Goal: Understand process/instructions

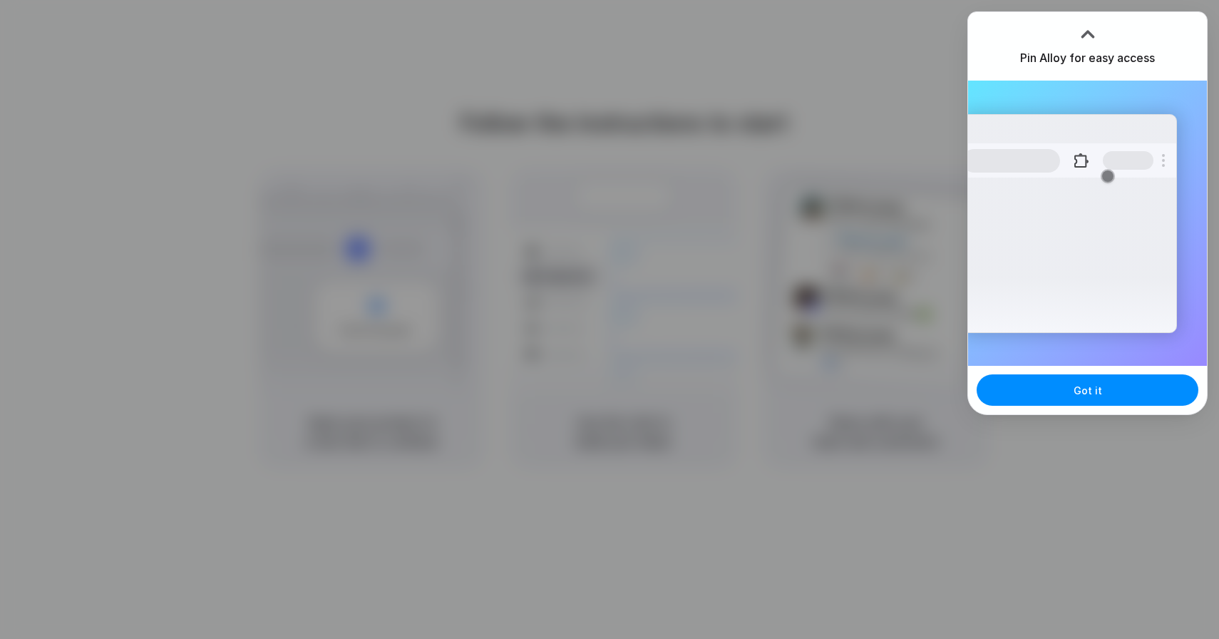
click at [609, 319] on div at bounding box center [609, 319] width 0 height 0
click at [796, 276] on div at bounding box center [609, 319] width 1219 height 639
click at [1080, 250] on div "Extensions Alloy · AI Prototyping for..." at bounding box center [1068, 223] width 215 height 219
click at [609, 319] on div at bounding box center [609, 319] width 0 height 0
click at [1023, 212] on div "Extensions Alloy · AI Prototyping for..." at bounding box center [1068, 223] width 215 height 219
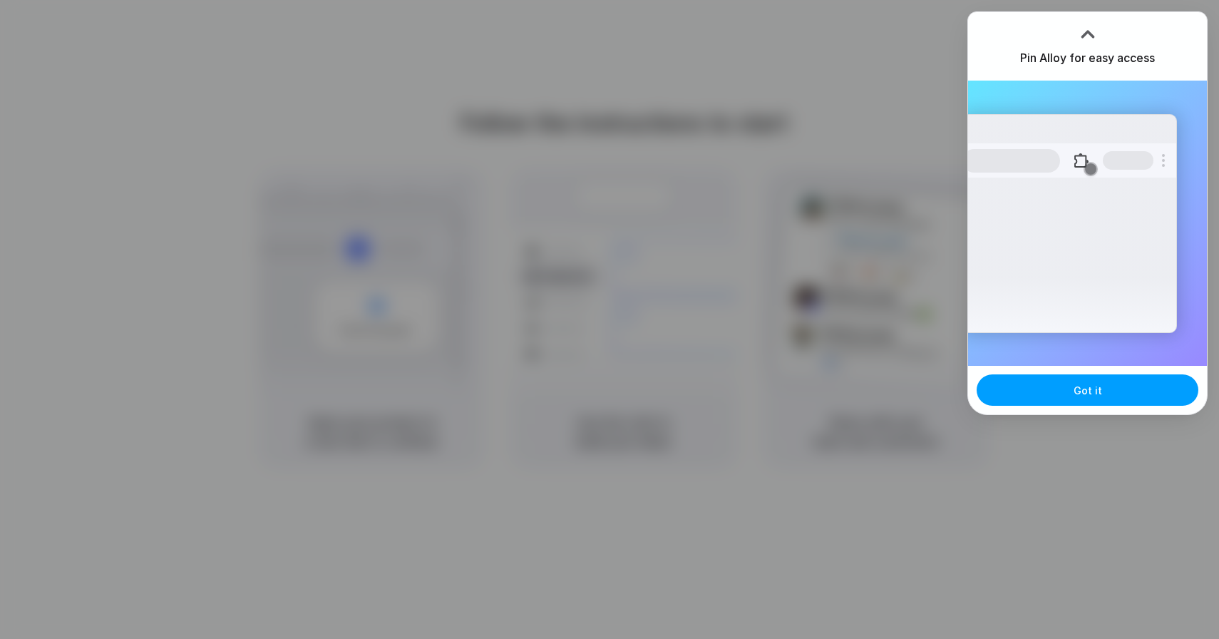
click at [1044, 391] on button "Got it" at bounding box center [1087, 389] width 222 height 31
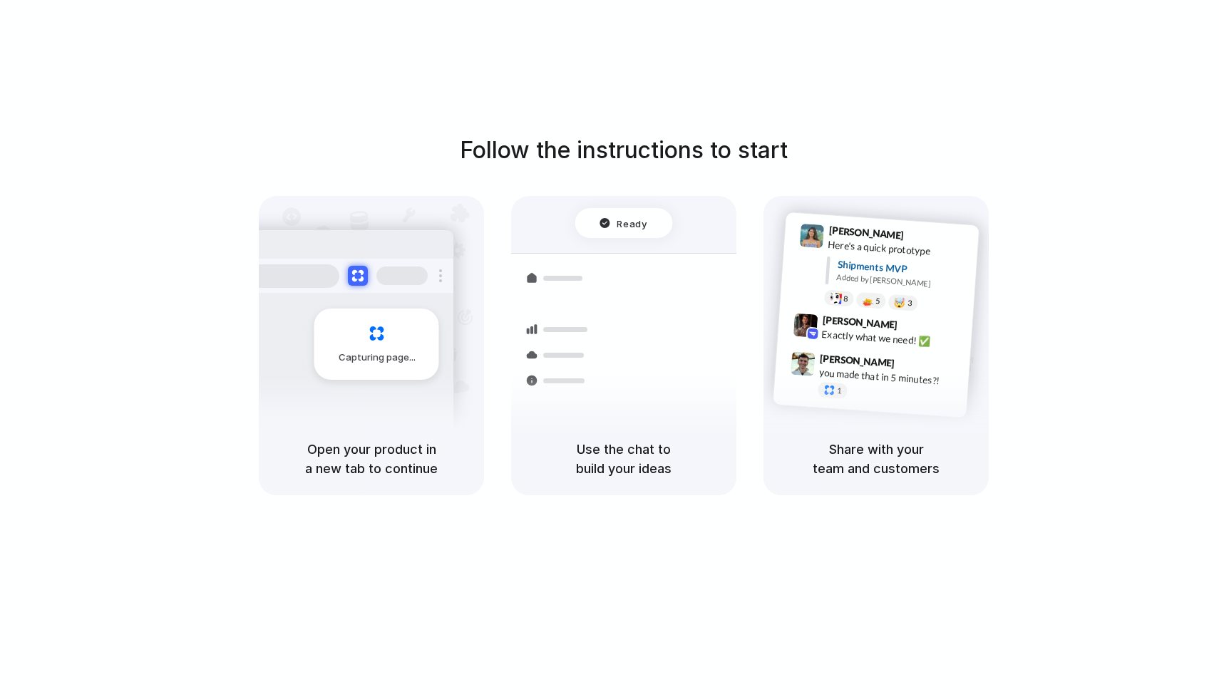
click at [378, 378] on div "Capturing page" at bounding box center [376, 344] width 125 height 71
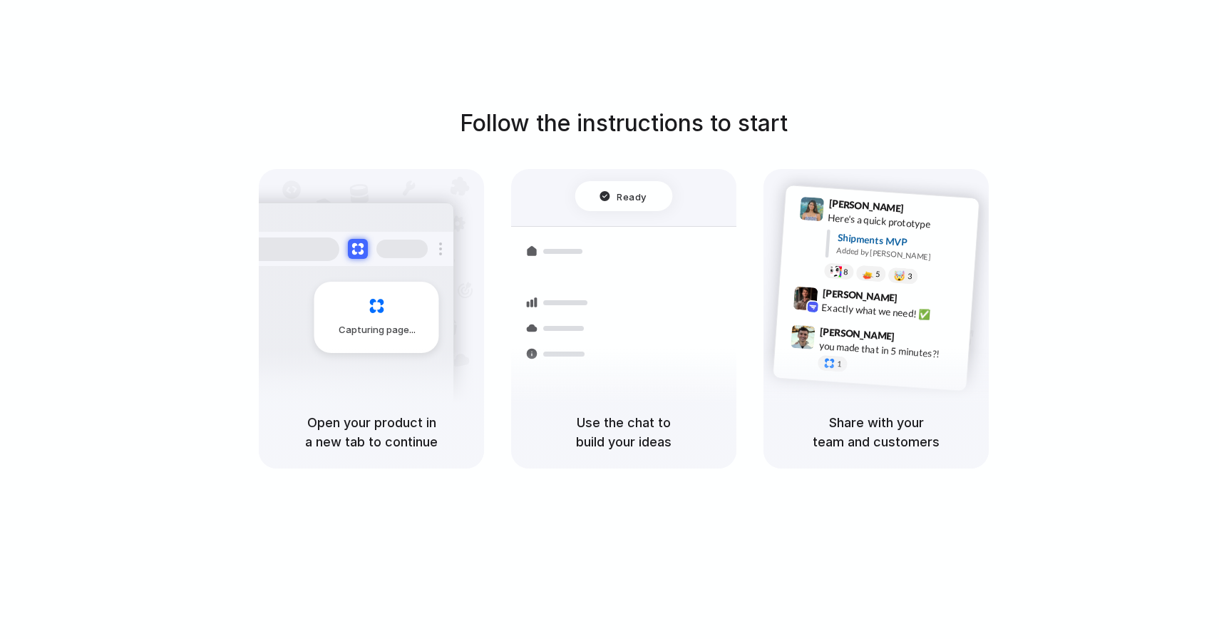
click at [860, 434] on h5 "Share with your team and customers" at bounding box center [875, 432] width 191 height 38
